Goal: Navigation & Orientation: Find specific page/section

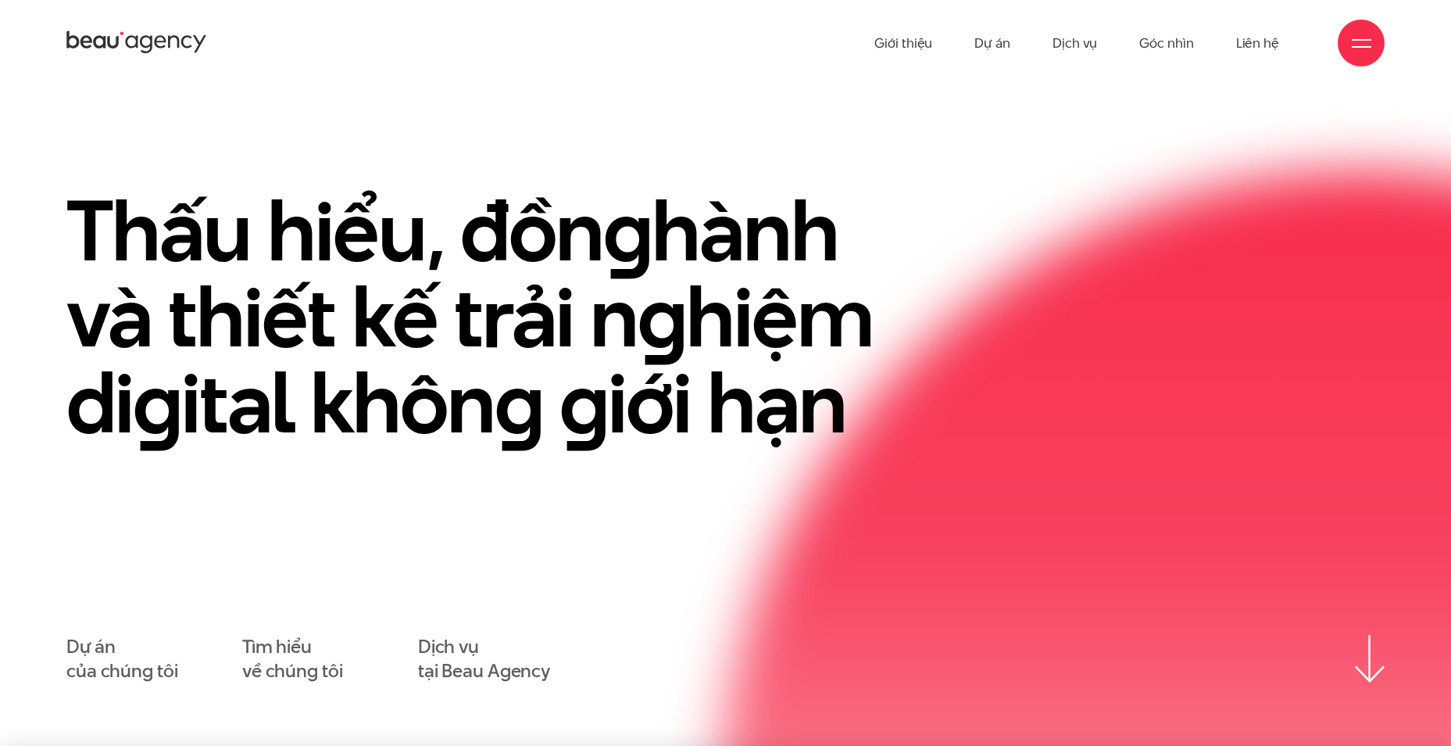
click at [1351, 35] on div at bounding box center [1361, 43] width 47 height 47
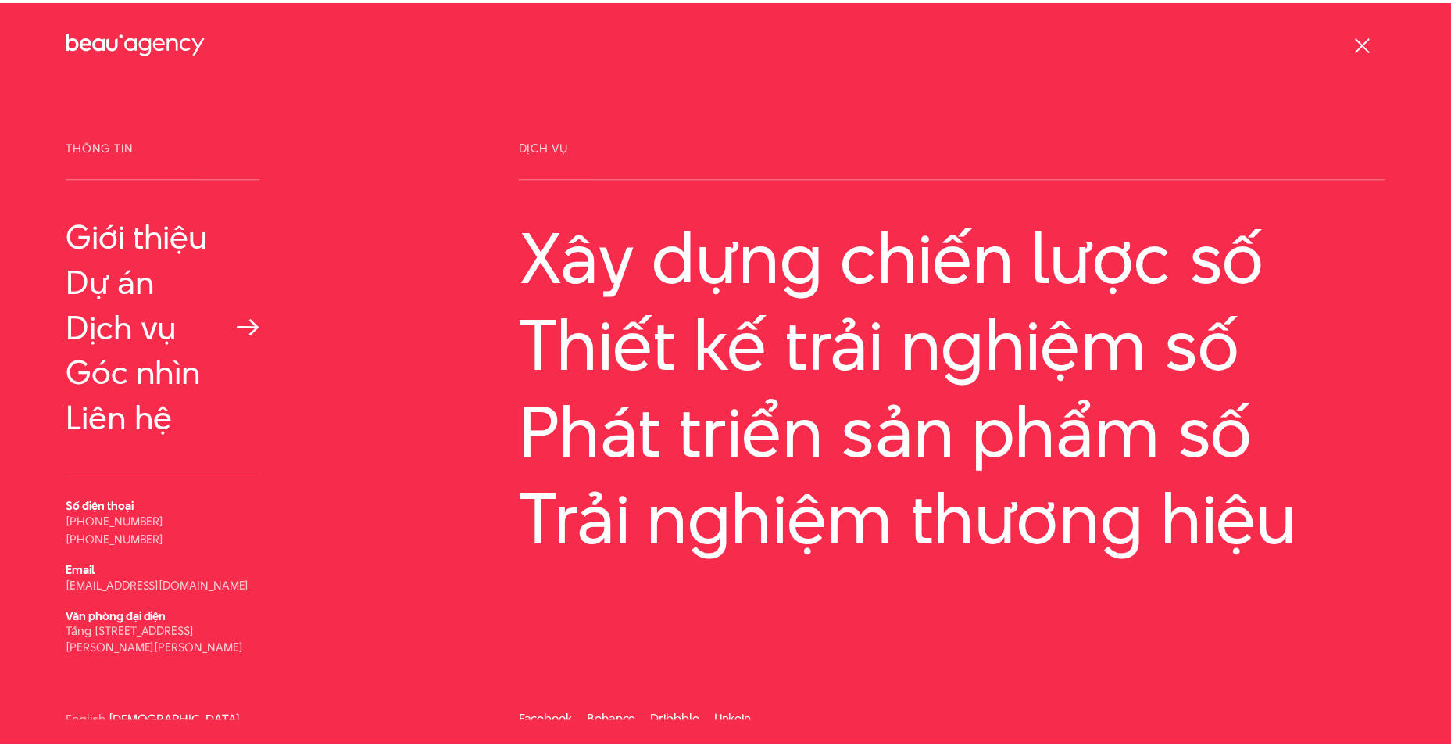
scroll to position [8, 0]
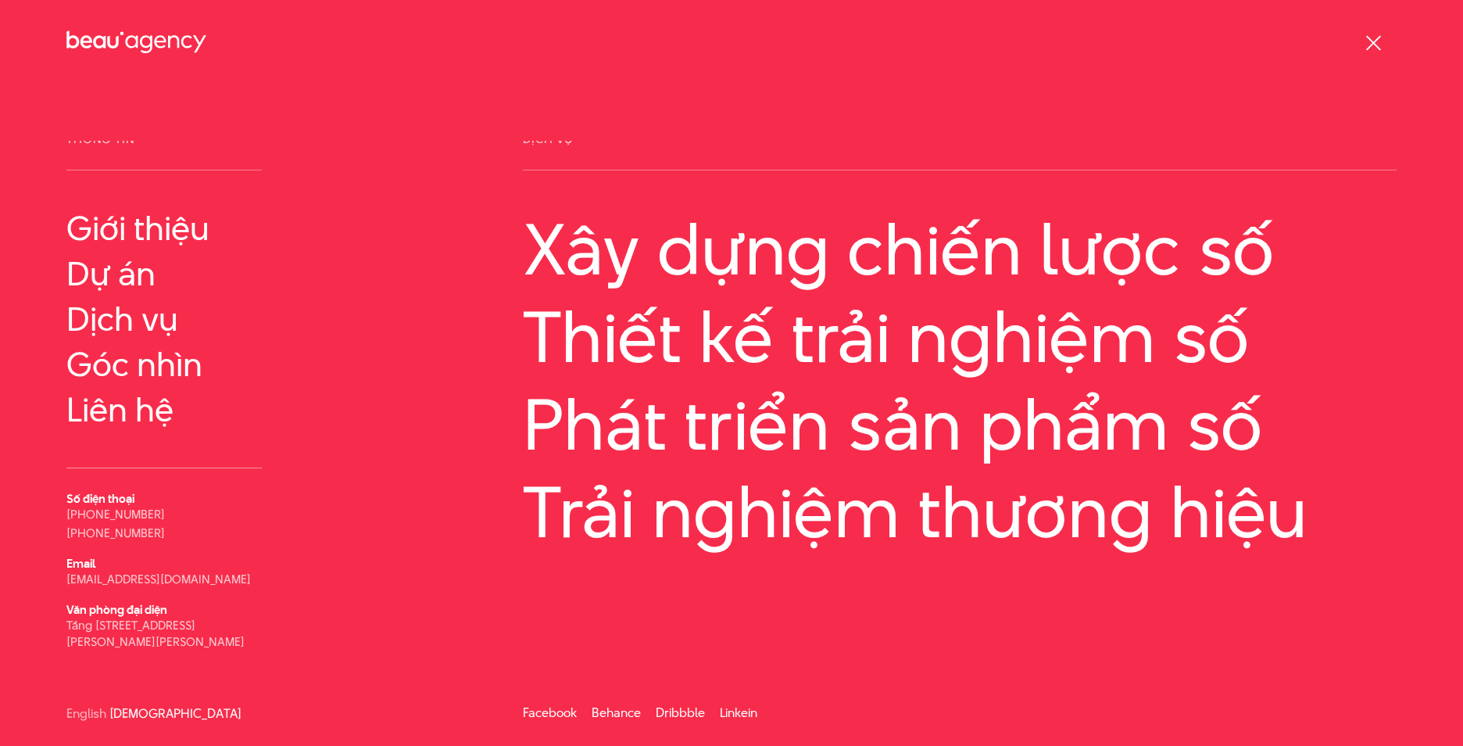
click at [1377, 38] on span at bounding box center [1372, 42] width 15 height 15
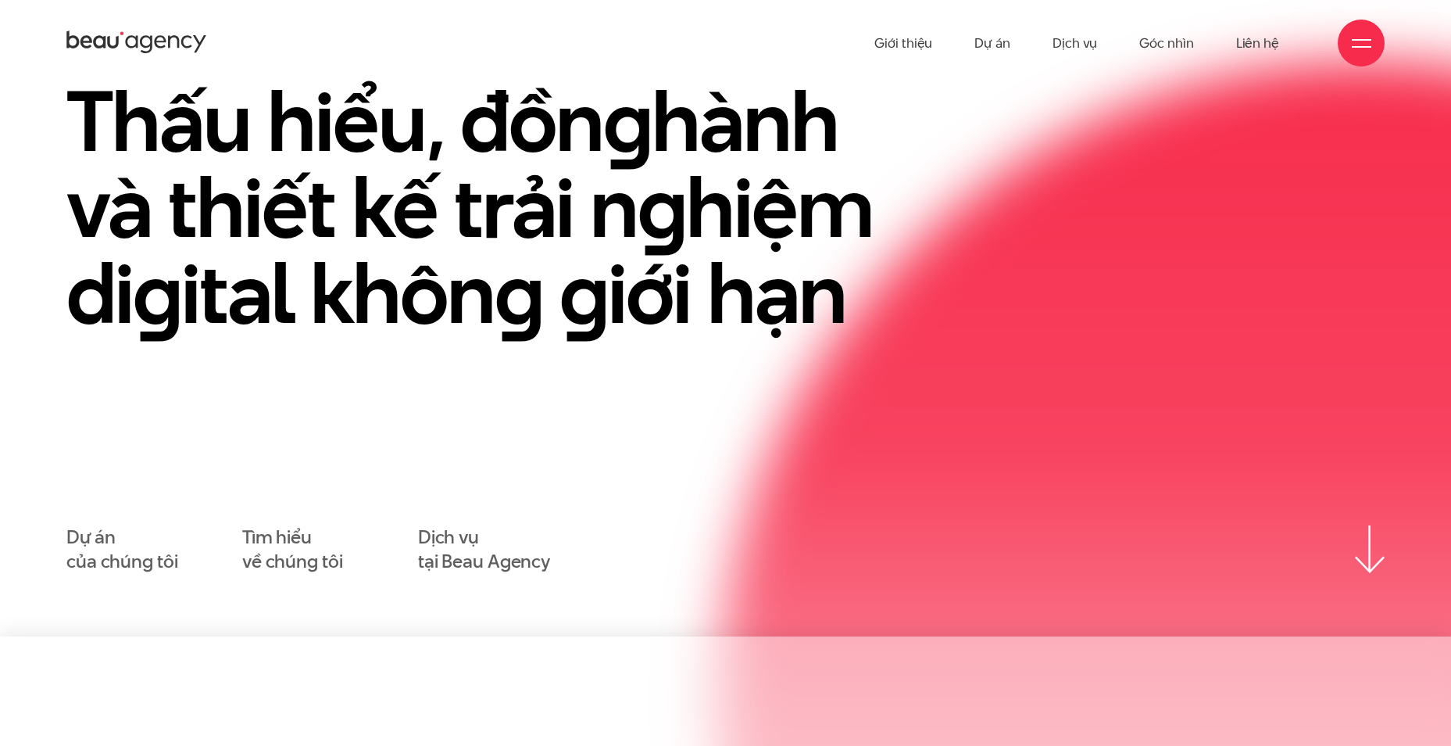
scroll to position [0, 0]
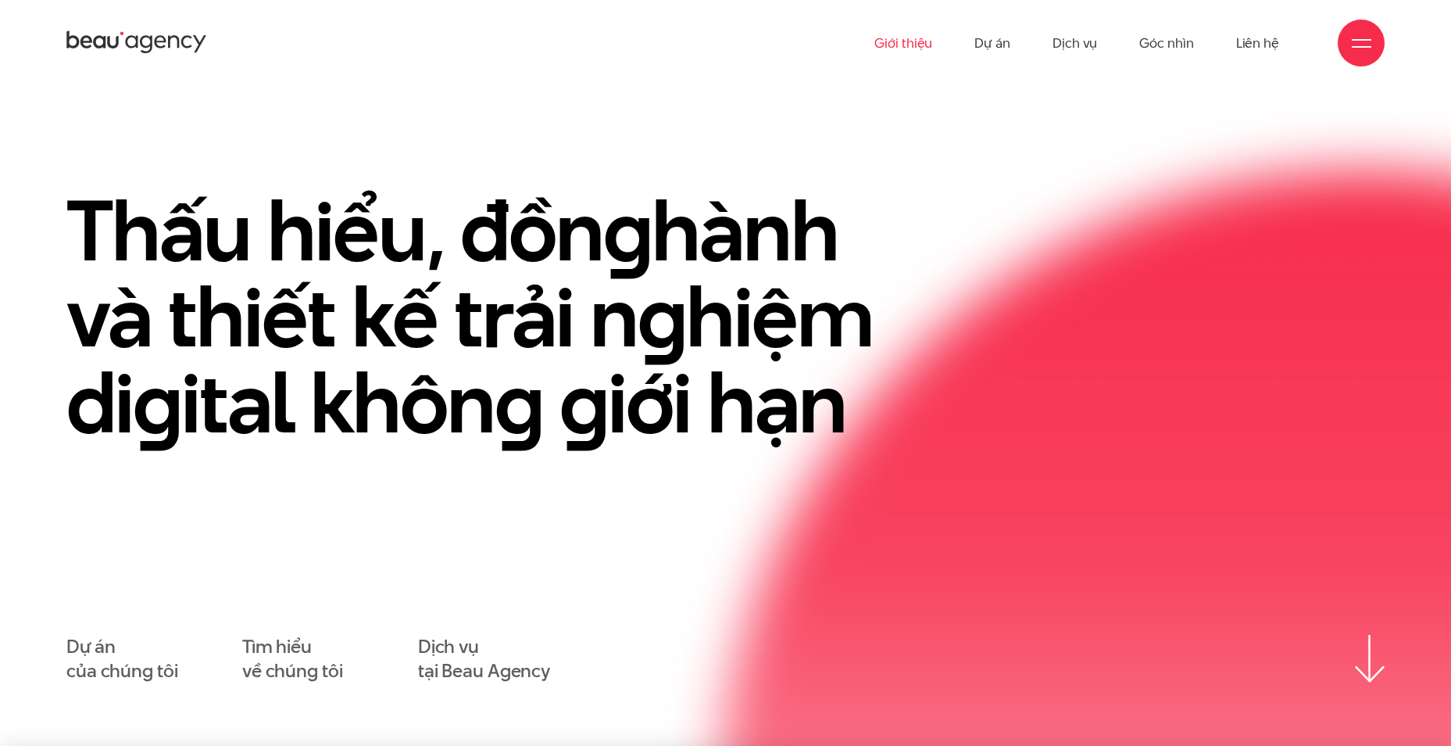
click at [922, 52] on link "Giới thiệu" at bounding box center [904, 43] width 58 height 86
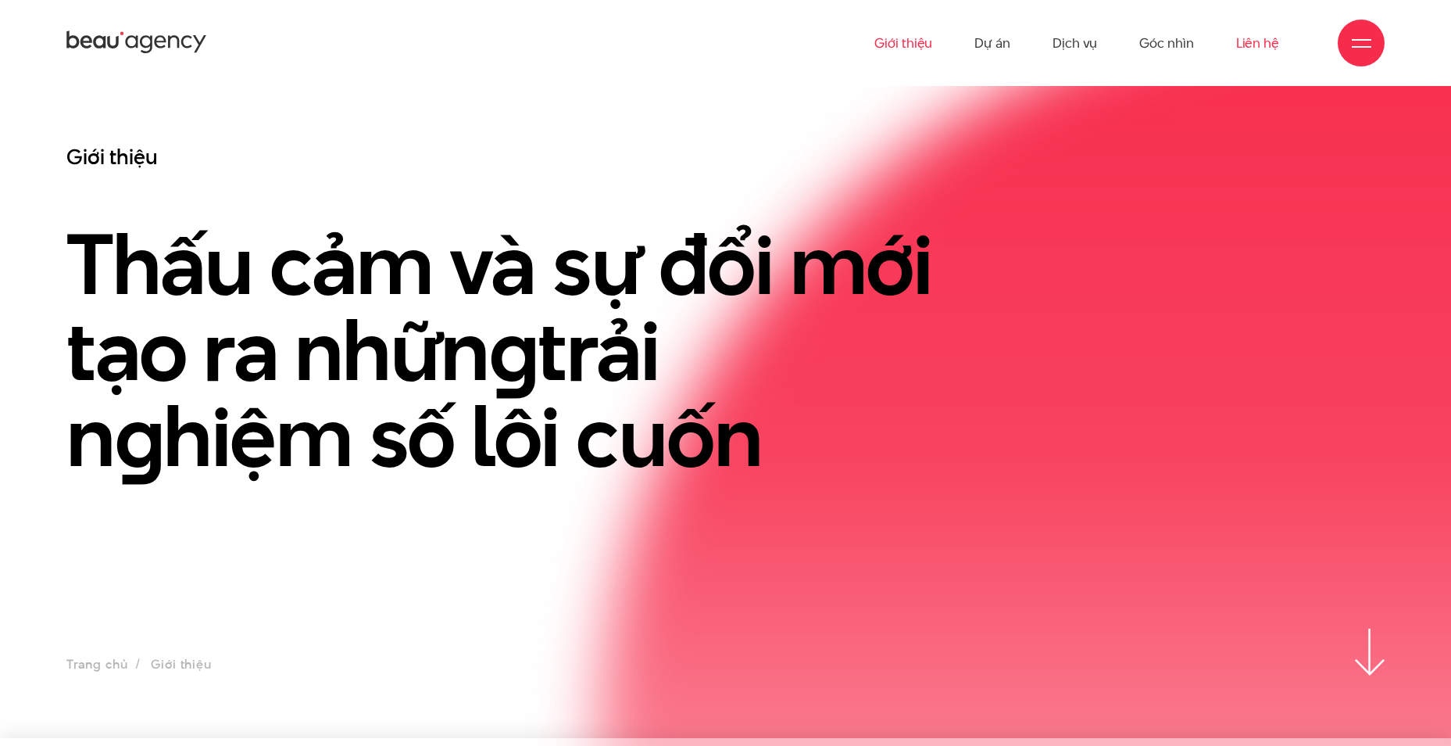
click at [1255, 42] on link "Liên hệ" at bounding box center [1258, 43] width 43 height 86
